Goal: Task Accomplishment & Management: Use online tool/utility

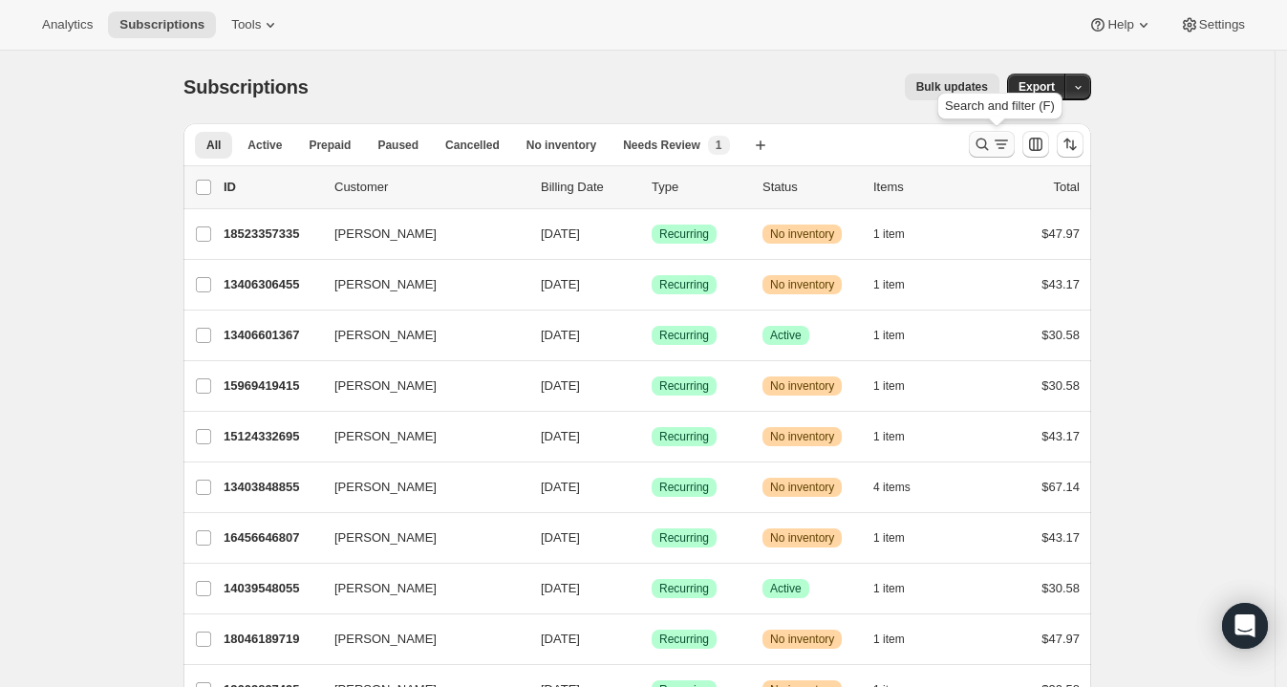
click at [987, 133] on button "Search and filter results" at bounding box center [992, 144] width 46 height 27
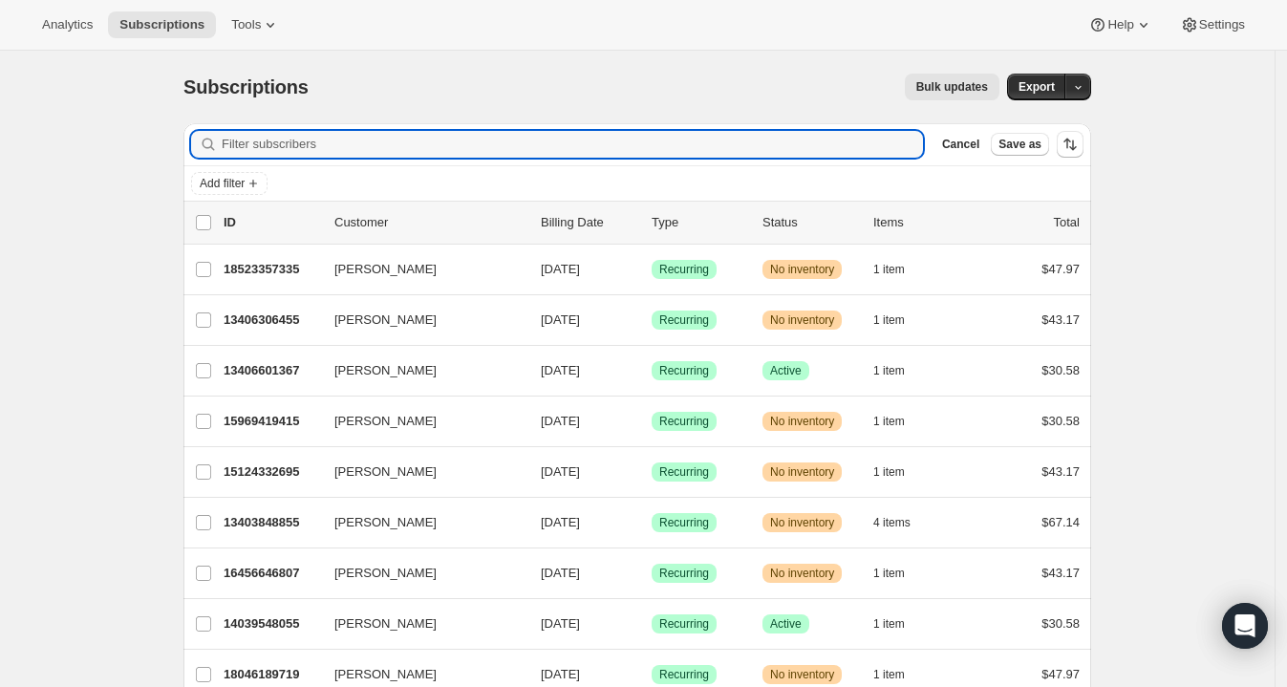
click at [774, 203] on div "list header ID Customer Billing Date Type Status Items Total" at bounding box center [637, 223] width 908 height 42
click at [733, 156] on input "Filter subscribers" at bounding box center [572, 144] width 701 height 27
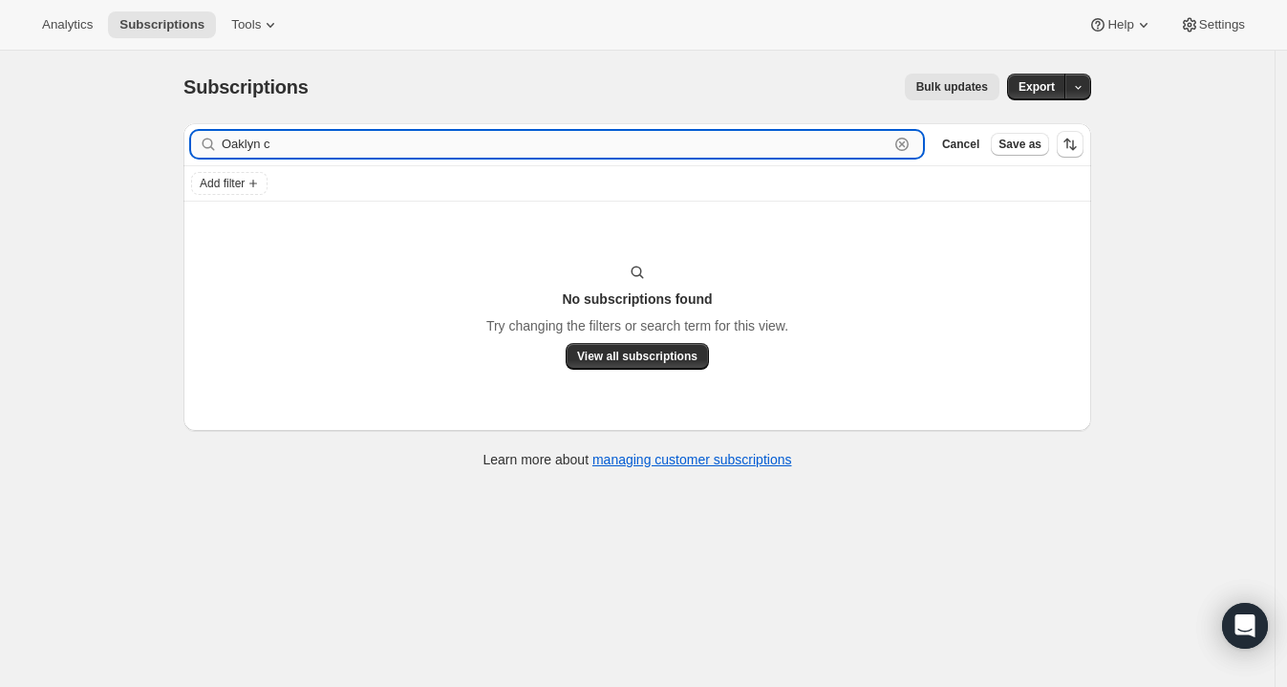
click at [302, 139] on input "Oaklyn c" at bounding box center [555, 144] width 667 height 27
type input "[PERSON_NAME]"
drag, startPoint x: 370, startPoint y: 143, endPoint x: 189, endPoint y: 126, distance: 181.4
click at [189, 126] on div "Filter subscribers [PERSON_NAME] Cancel Save as" at bounding box center [637, 144] width 908 height 42
